Goal: Check status: Check status

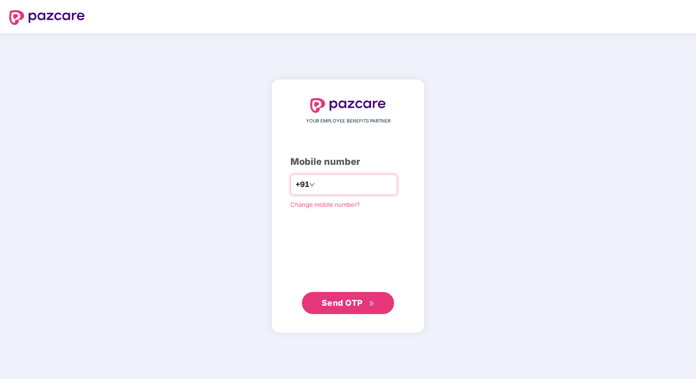
type input "**********"
click at [344, 301] on span "Send OTP" at bounding box center [342, 303] width 41 height 10
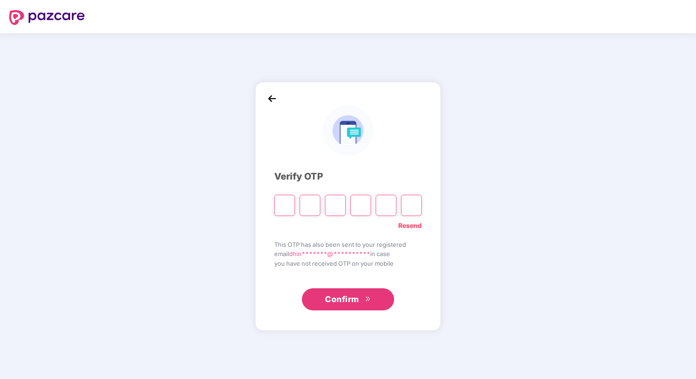
type input "*"
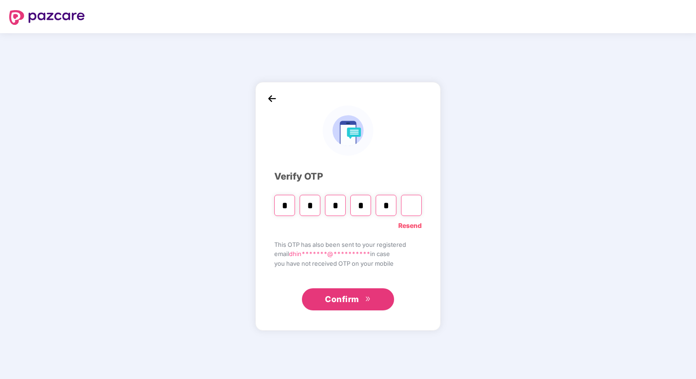
type input "*"
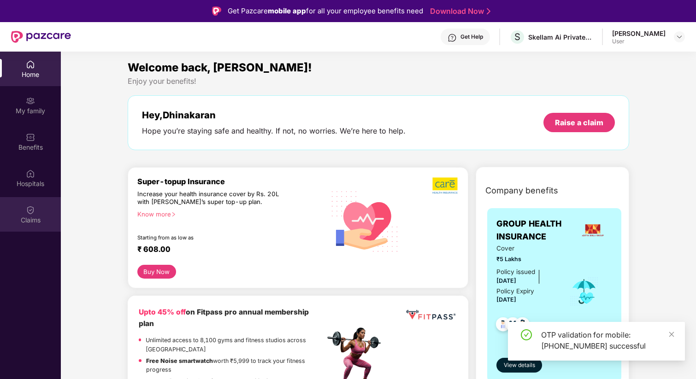
click at [27, 212] on img at bounding box center [30, 210] width 9 height 9
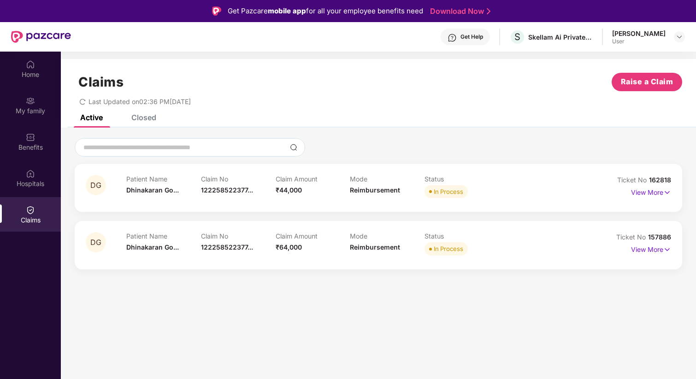
click at [234, 196] on div "Claim No 122258522377..." at bounding box center [238, 187] width 75 height 25
click at [637, 196] on p "View More" at bounding box center [651, 191] width 40 height 12
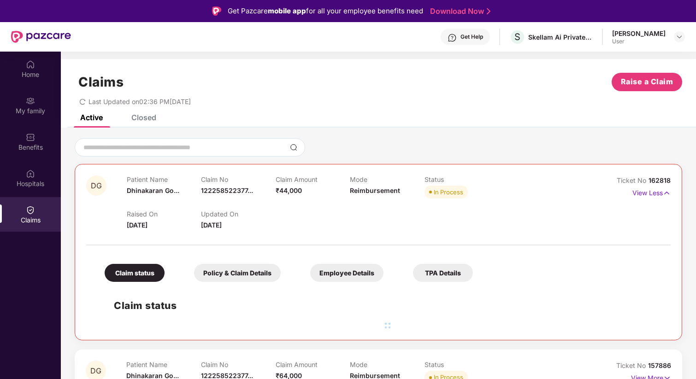
click at [146, 274] on div "Claim status" at bounding box center [135, 273] width 60 height 18
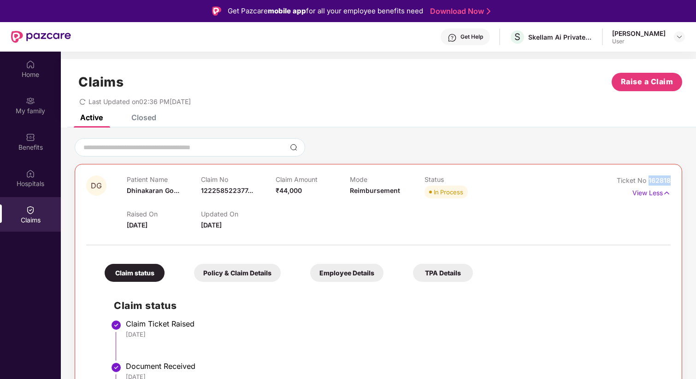
drag, startPoint x: 672, startPoint y: 180, endPoint x: 647, endPoint y: 180, distance: 24.4
click at [647, 180] on div "DG Patient Name [PERSON_NAME]... Claim No 122258522377... Claim Amount ₹44,000 …" at bounding box center [378, 362] width 607 height 396
copy span "162818"
click at [656, 194] on p "View Less" at bounding box center [651, 192] width 38 height 12
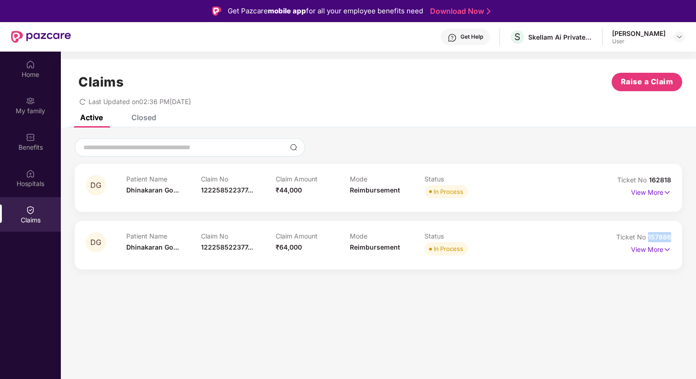
drag, startPoint x: 673, startPoint y: 238, endPoint x: 647, endPoint y: 235, distance: 26.0
click at [647, 235] on div "DG Patient Name [PERSON_NAME]... Claim No 122258522377... Claim Amount ₹64,000 …" at bounding box center [378, 245] width 607 height 48
copy span "157886"
click at [657, 192] on p "View More" at bounding box center [651, 191] width 40 height 12
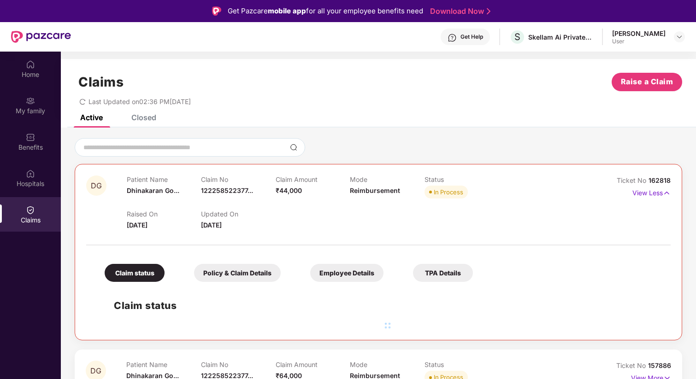
scroll to position [52, 0]
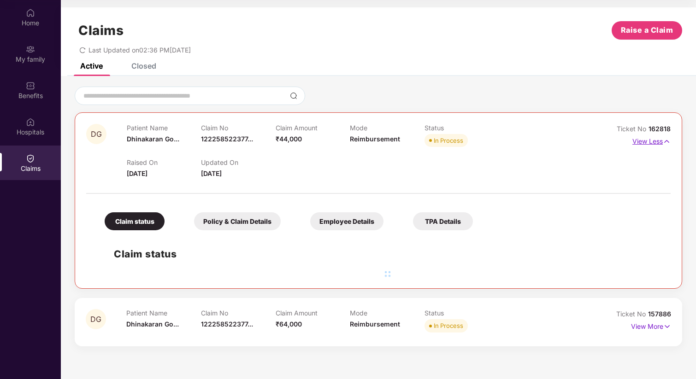
click at [655, 146] on p "View Less" at bounding box center [651, 140] width 38 height 12
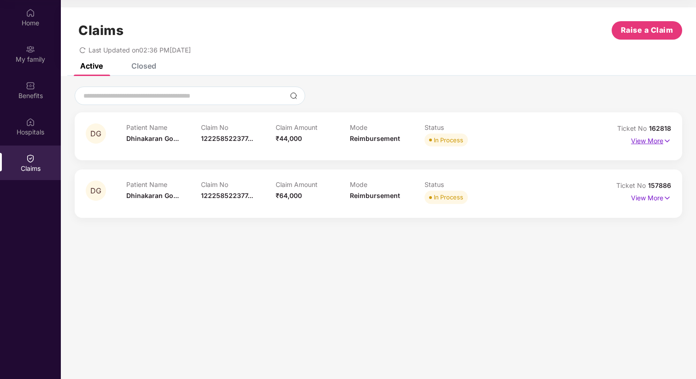
click at [657, 138] on p "View More" at bounding box center [651, 140] width 40 height 12
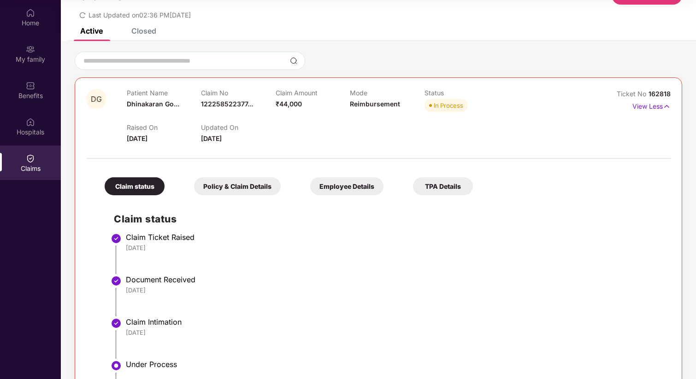
scroll to position [38, 0]
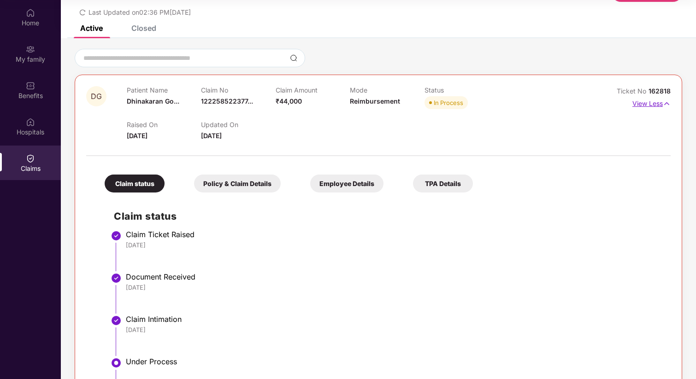
click at [648, 104] on p "View Less" at bounding box center [651, 102] width 38 height 12
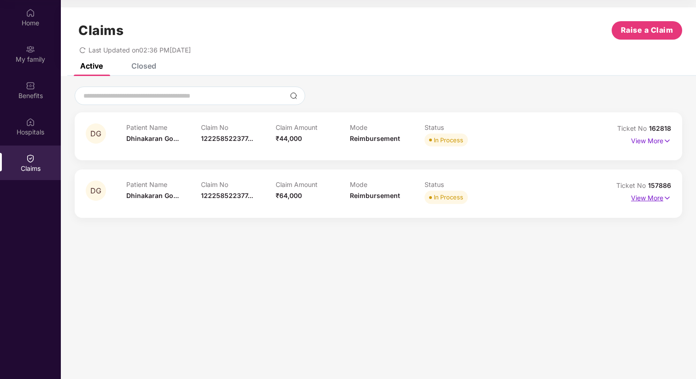
click at [648, 194] on p "View More" at bounding box center [651, 197] width 40 height 12
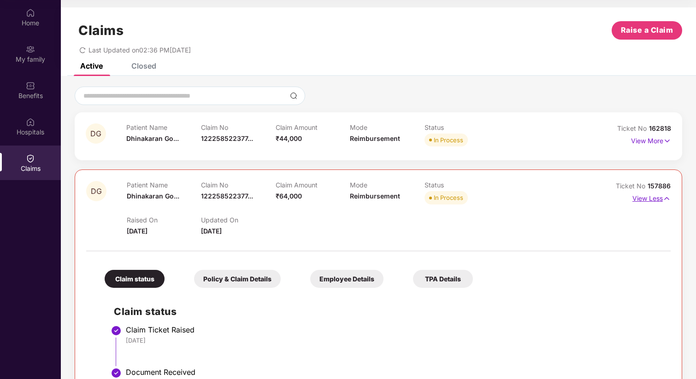
click at [639, 197] on p "View Less" at bounding box center [651, 197] width 38 height 12
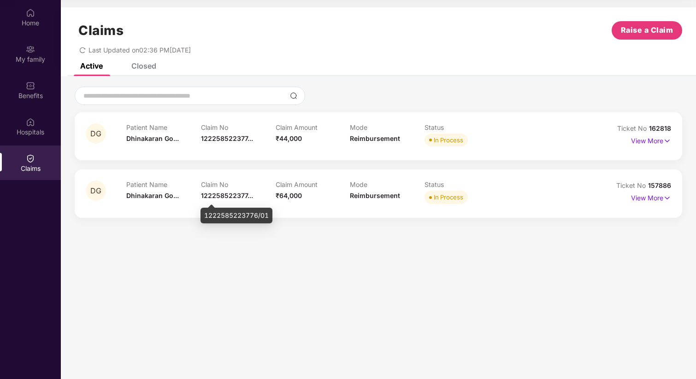
click at [241, 195] on span "122258522377..." at bounding box center [227, 196] width 52 height 8
click at [656, 201] on p "View More" at bounding box center [651, 197] width 40 height 12
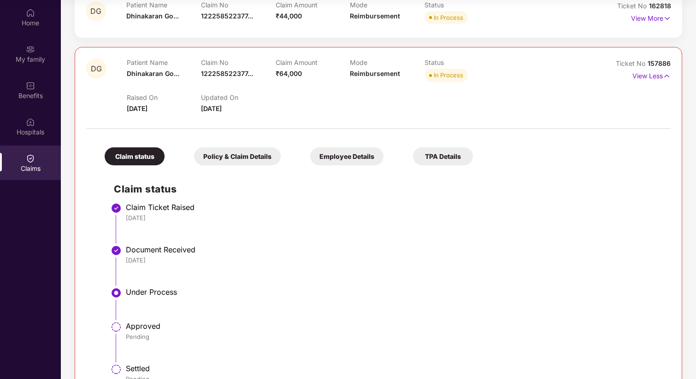
scroll to position [124, 0]
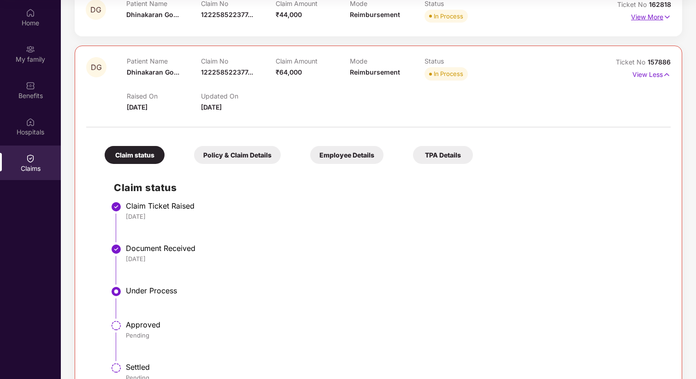
click at [650, 19] on p "View More" at bounding box center [651, 16] width 40 height 12
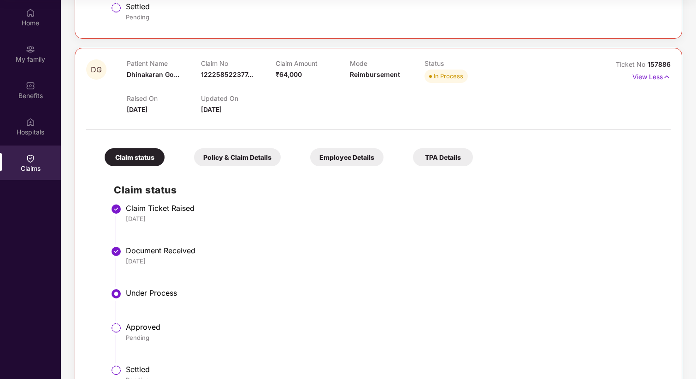
scroll to position [477, 0]
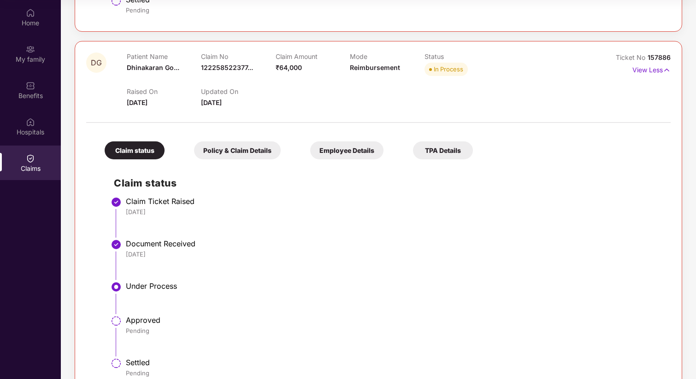
click at [648, 62] on div "Ticket No 157886" at bounding box center [643, 58] width 55 height 10
click at [645, 71] on p "View Less" at bounding box center [651, 69] width 38 height 12
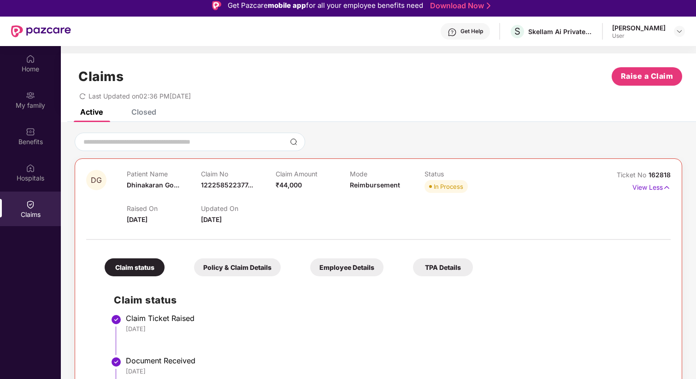
scroll to position [0, 0]
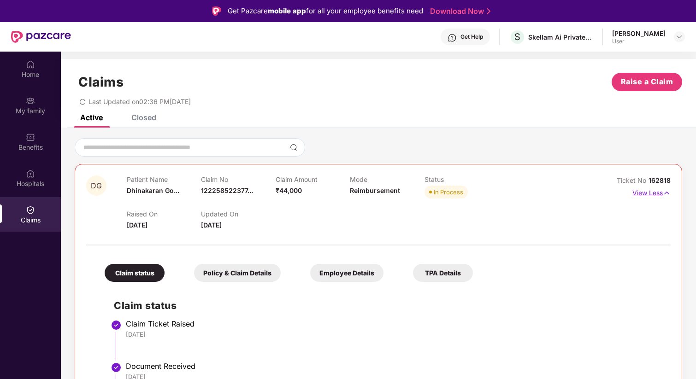
click at [649, 194] on p "View Less" at bounding box center [651, 192] width 38 height 12
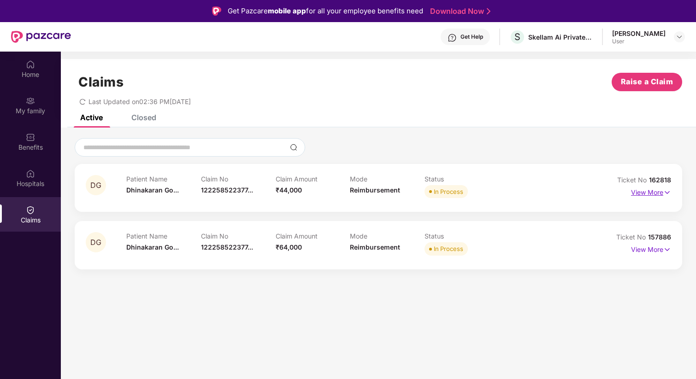
click at [662, 187] on p "View More" at bounding box center [651, 191] width 40 height 12
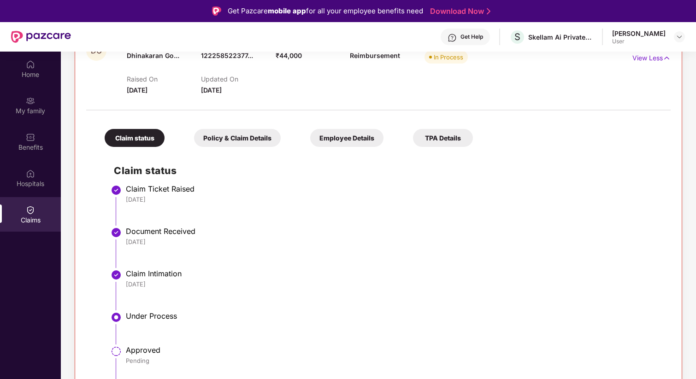
scroll to position [196, 0]
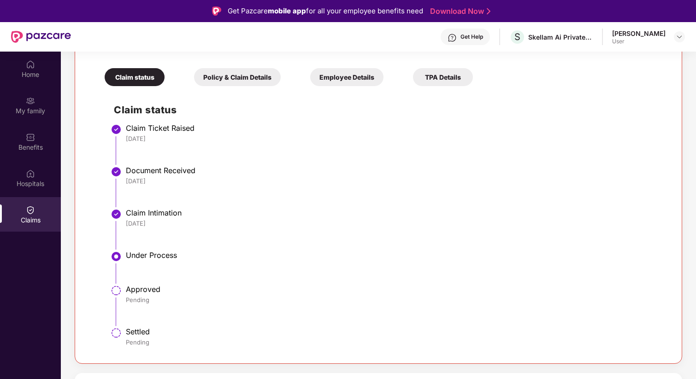
click at [460, 36] on div "Get Help" at bounding box center [471, 36] width 23 height 7
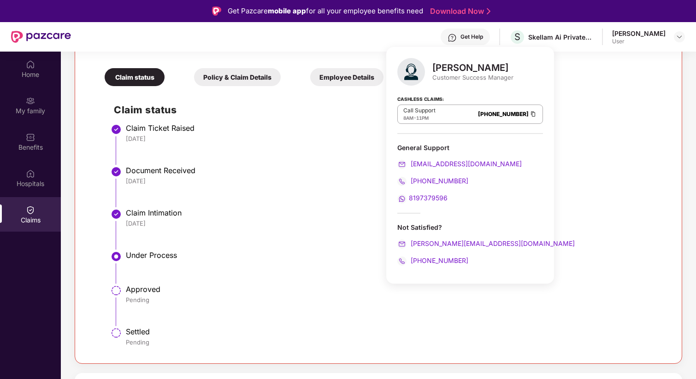
click at [634, 88] on div "Claim status Policy & Claim Details Employee Details TPA Details Claim status C…" at bounding box center [378, 203] width 584 height 298
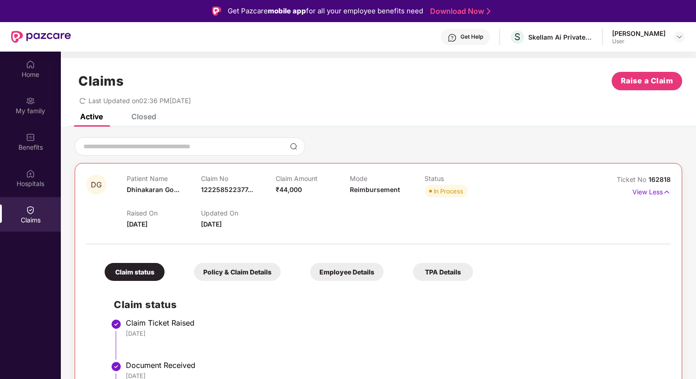
scroll to position [0, 0]
click at [654, 191] on p "View Less" at bounding box center [651, 192] width 38 height 12
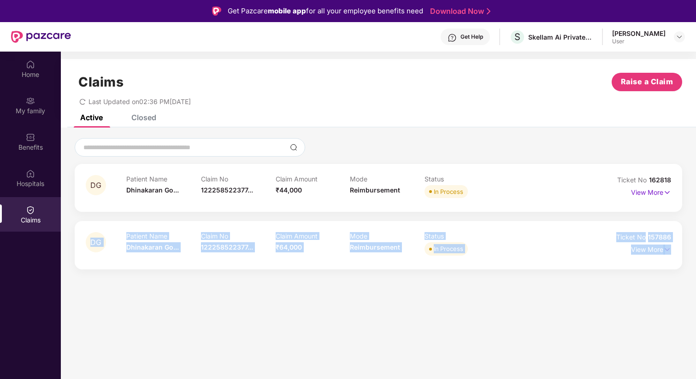
drag, startPoint x: 270, startPoint y: 210, endPoint x: 213, endPoint y: 207, distance: 56.3
click at [213, 207] on body "Get Pazcare mobile app for all your employee benefits need Download Now Get Hel…" at bounding box center [348, 189] width 696 height 379
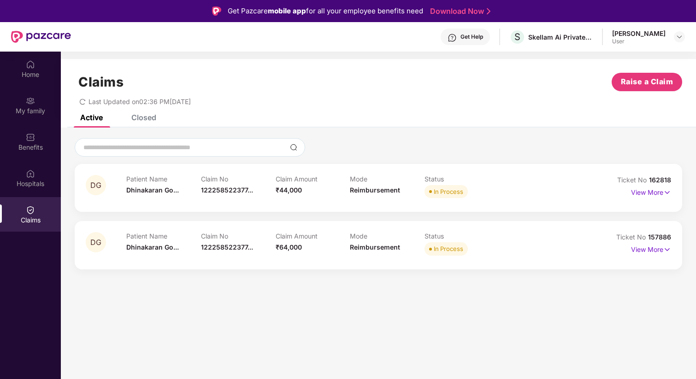
click at [240, 180] on p "Claim No" at bounding box center [238, 179] width 75 height 8
drag, startPoint x: 270, startPoint y: 211, endPoint x: 205, endPoint y: 209, distance: 64.6
click at [205, 209] on div "1222585223776/01" at bounding box center [236, 210] width 72 height 16
copy div "1222585223776/01"
